Goal: Transaction & Acquisition: Purchase product/service

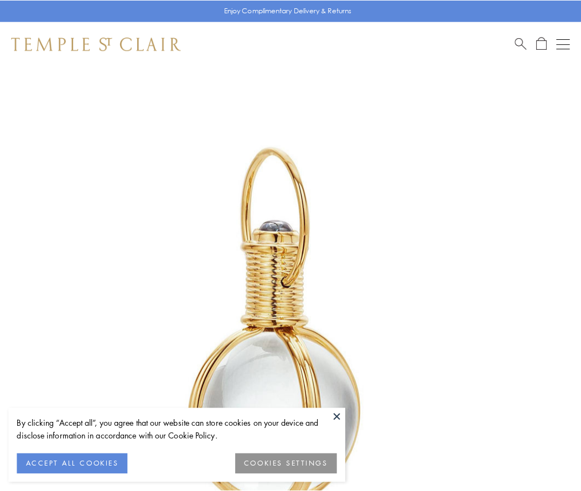
scroll to position [289, 0]
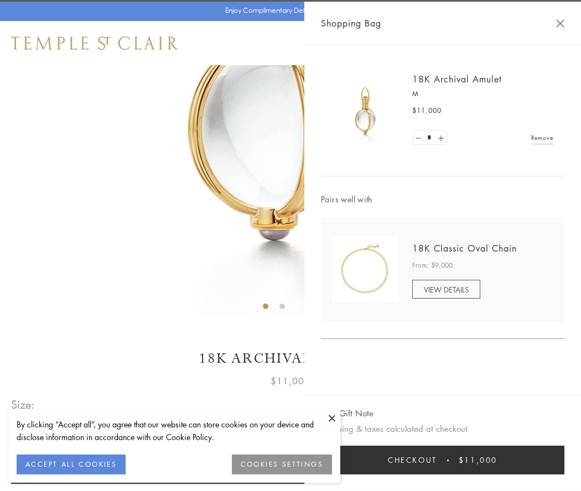
click at [442, 460] on button "Checkout $11,000" at bounding box center [442, 460] width 243 height 29
